Goal: Task Accomplishment & Management: Manage account settings

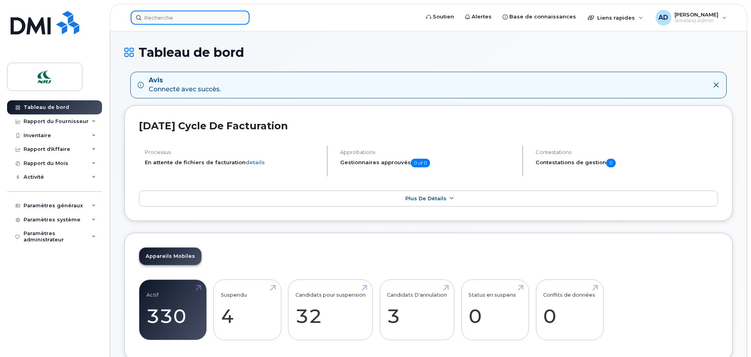
click at [184, 20] on input at bounding box center [190, 18] width 119 height 14
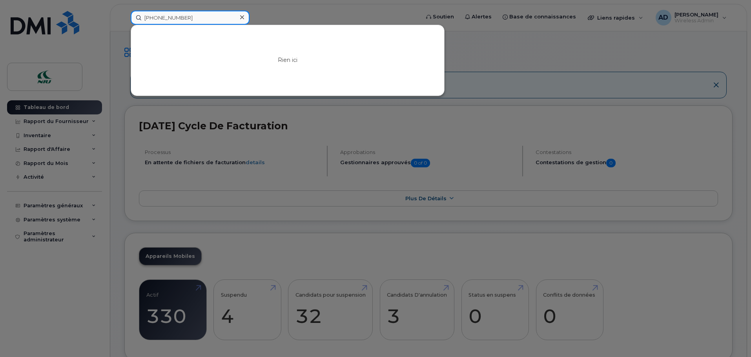
click at [165, 17] on input "514-346-3436" at bounding box center [190, 18] width 119 height 14
click at [164, 16] on input "514-34-3436" at bounding box center [190, 18] width 119 height 14
click at [164, 18] on input "514-34-3436" at bounding box center [190, 18] width 119 height 14
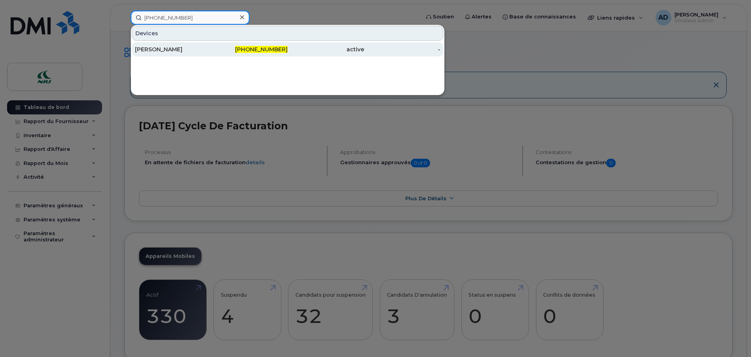
type input "514-347-3436"
click at [172, 52] on div "Maxime Rousseau" at bounding box center [173, 50] width 77 height 8
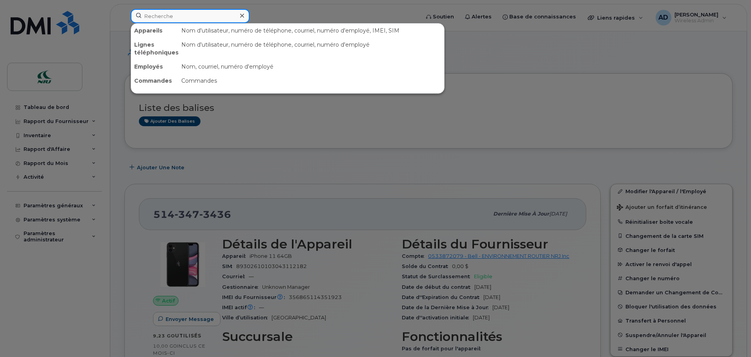
click at [183, 16] on input at bounding box center [190, 16] width 119 height 14
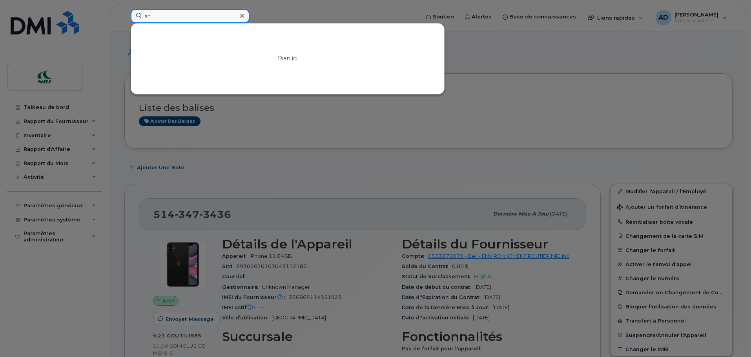
type input "a"
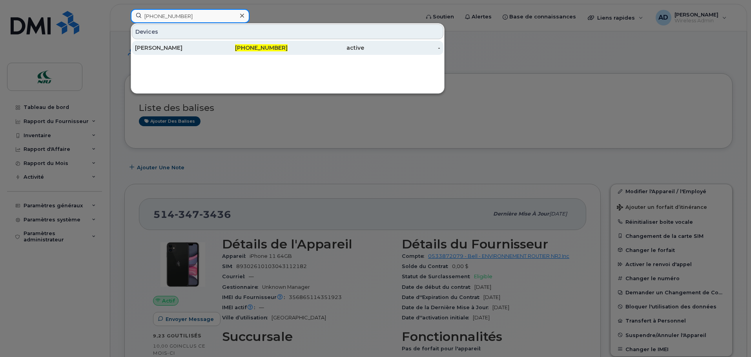
type input "514-916-2593"
click at [177, 49] on div "[PERSON_NAME]" at bounding box center [173, 48] width 77 height 8
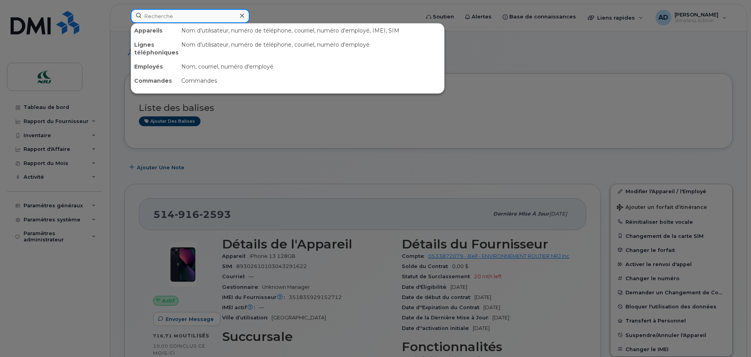
click at [189, 15] on input at bounding box center [190, 16] width 119 height 14
click at [559, 165] on div at bounding box center [375, 178] width 751 height 357
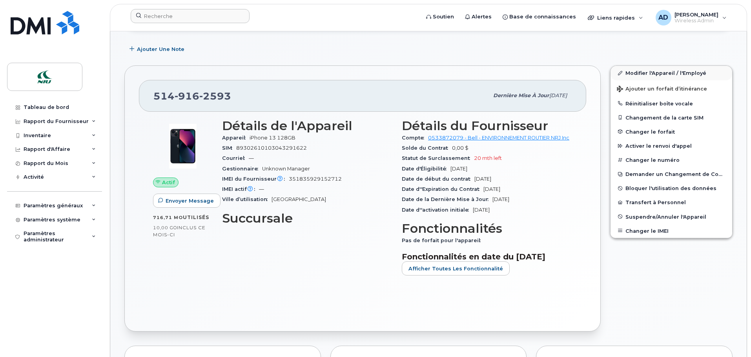
scroll to position [118, 0]
click at [651, 71] on link "Modifier l'Appareil / l'Employé" at bounding box center [671, 73] width 122 height 14
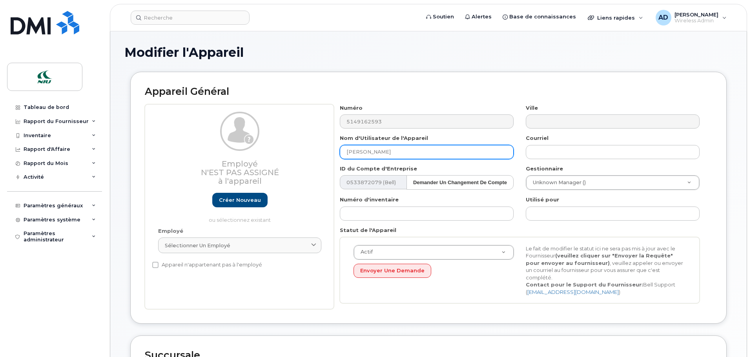
click at [403, 151] on input "[PERSON_NAME]" at bounding box center [427, 152] width 174 height 14
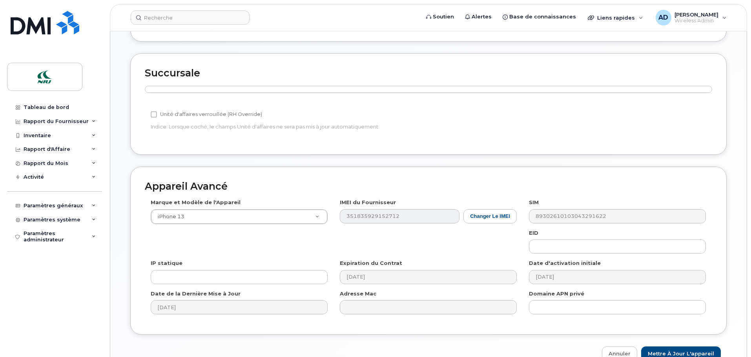
scroll to position [319, 0]
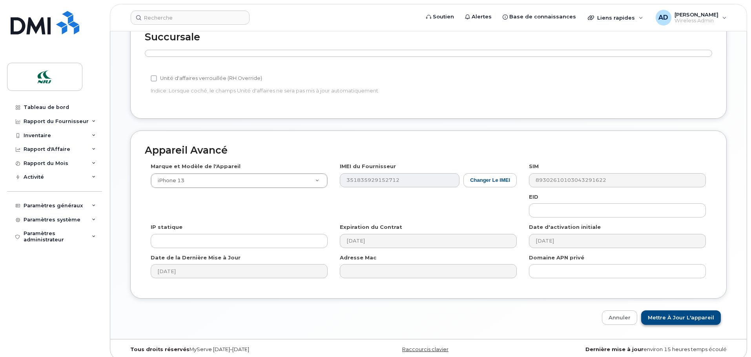
type input "Joe Tarabey"
click at [673, 311] on input "Mettre à jour l'appareil" at bounding box center [681, 318] width 80 height 15
type input "Sauvegarde..."
